Goal: Task Accomplishment & Management: Manage account settings

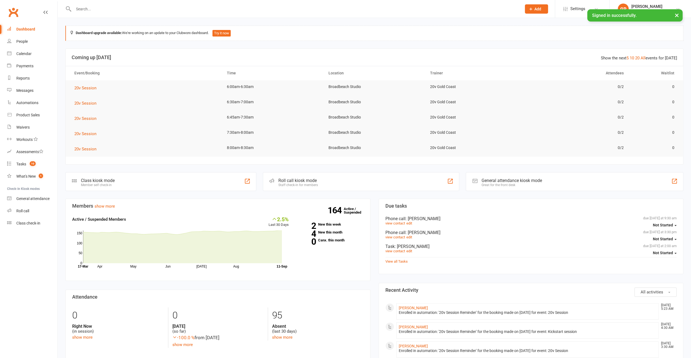
click at [676, 15] on button "×" at bounding box center [677, 15] width 10 height 12
click at [677, 9] on icon at bounding box center [678, 9] width 4 height 4
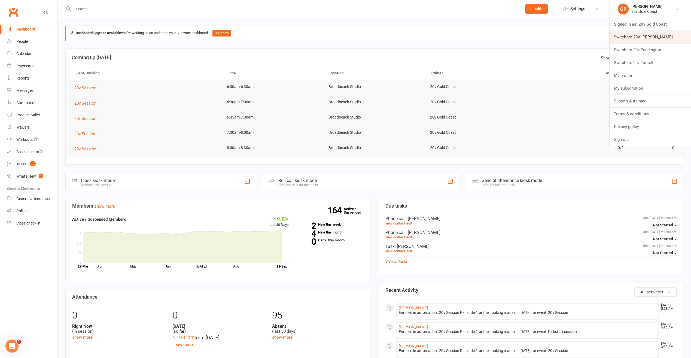
click at [661, 32] on link "Switch to: 20V [PERSON_NAME]" at bounding box center [650, 37] width 81 height 13
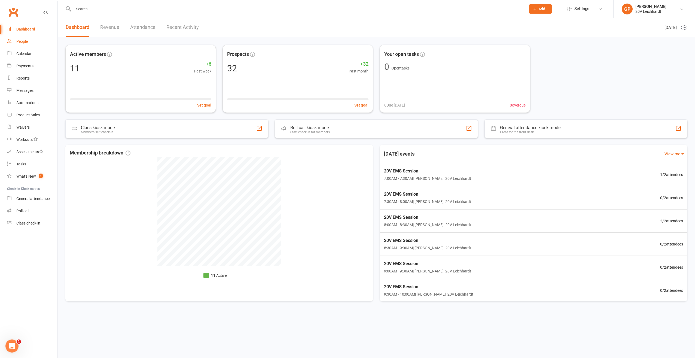
click at [23, 42] on div "People" at bounding box center [21, 41] width 11 height 4
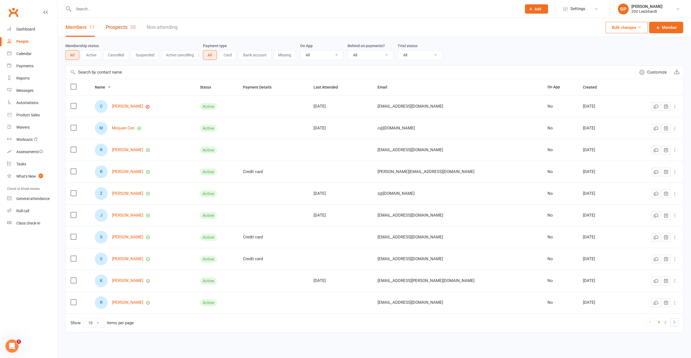
click at [125, 26] on link "Prospects 33" at bounding box center [121, 27] width 30 height 19
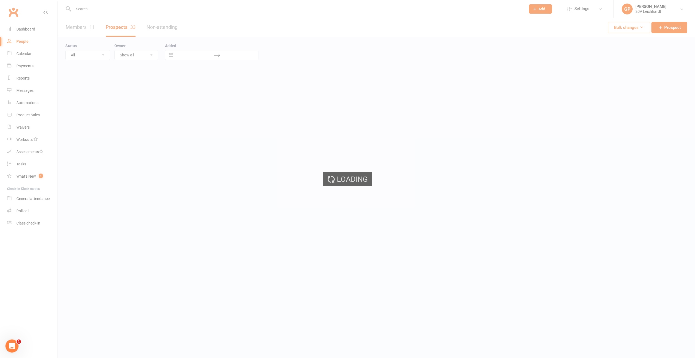
select select "100"
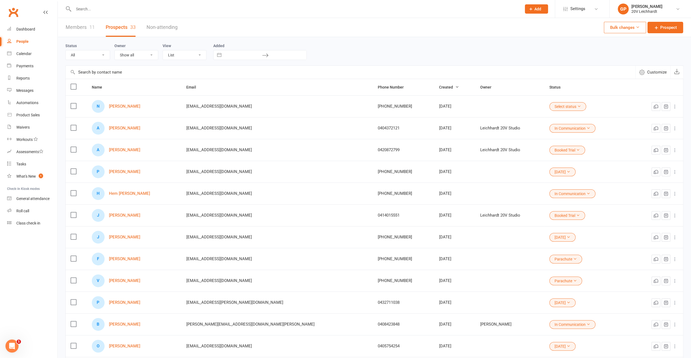
click at [551, 107] on button "Select status" at bounding box center [568, 106] width 37 height 9
click at [519, 180] on link "11Sep25" at bounding box center [530, 183] width 54 height 11
